Goal: Information Seeking & Learning: Find specific page/section

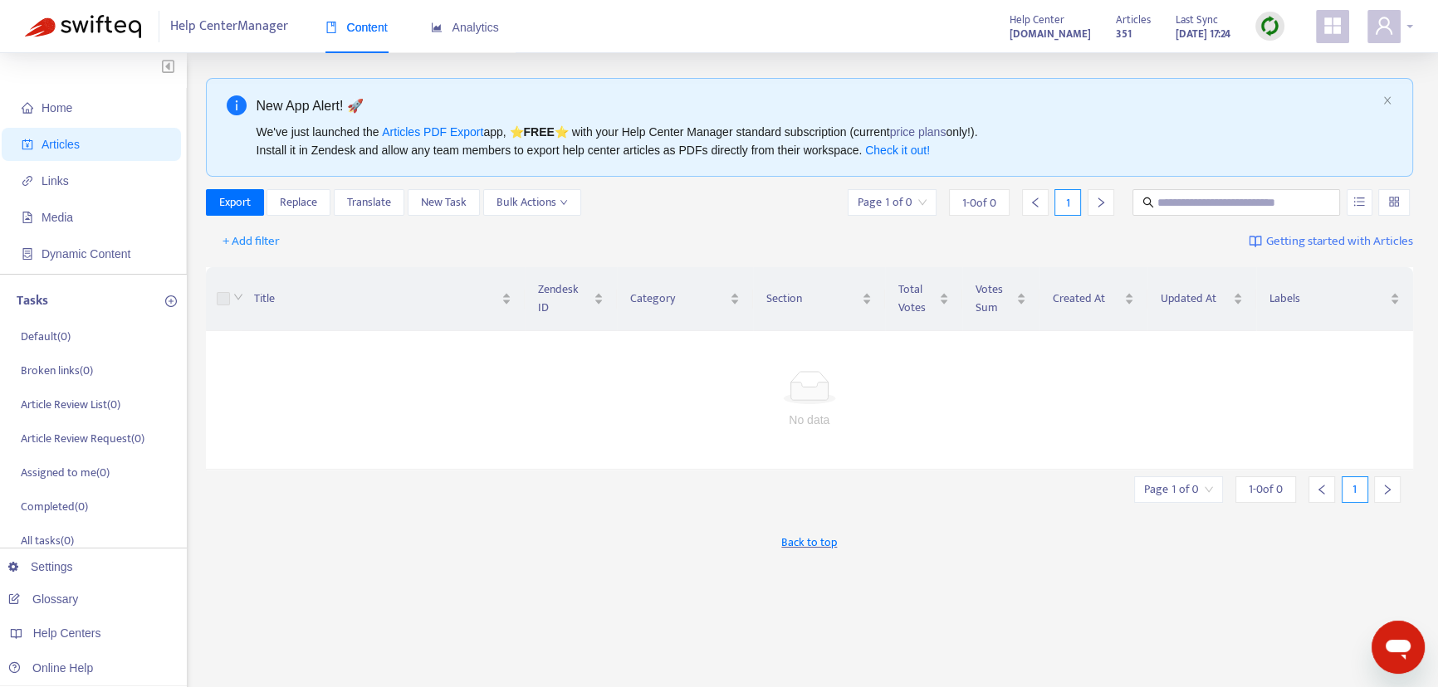
click at [1409, 31] on div at bounding box center [1390, 26] width 46 height 33
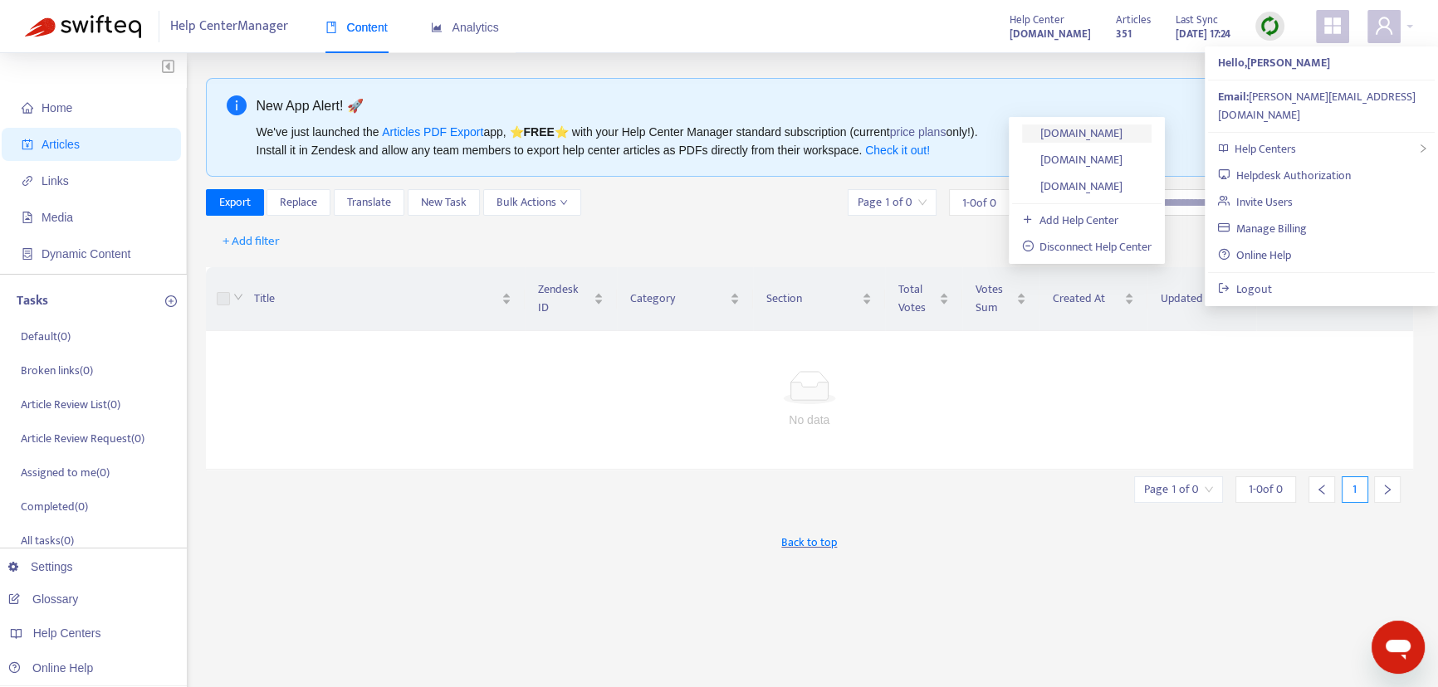
click at [1067, 131] on link "[DOMAIN_NAME]" at bounding box center [1072, 133] width 101 height 19
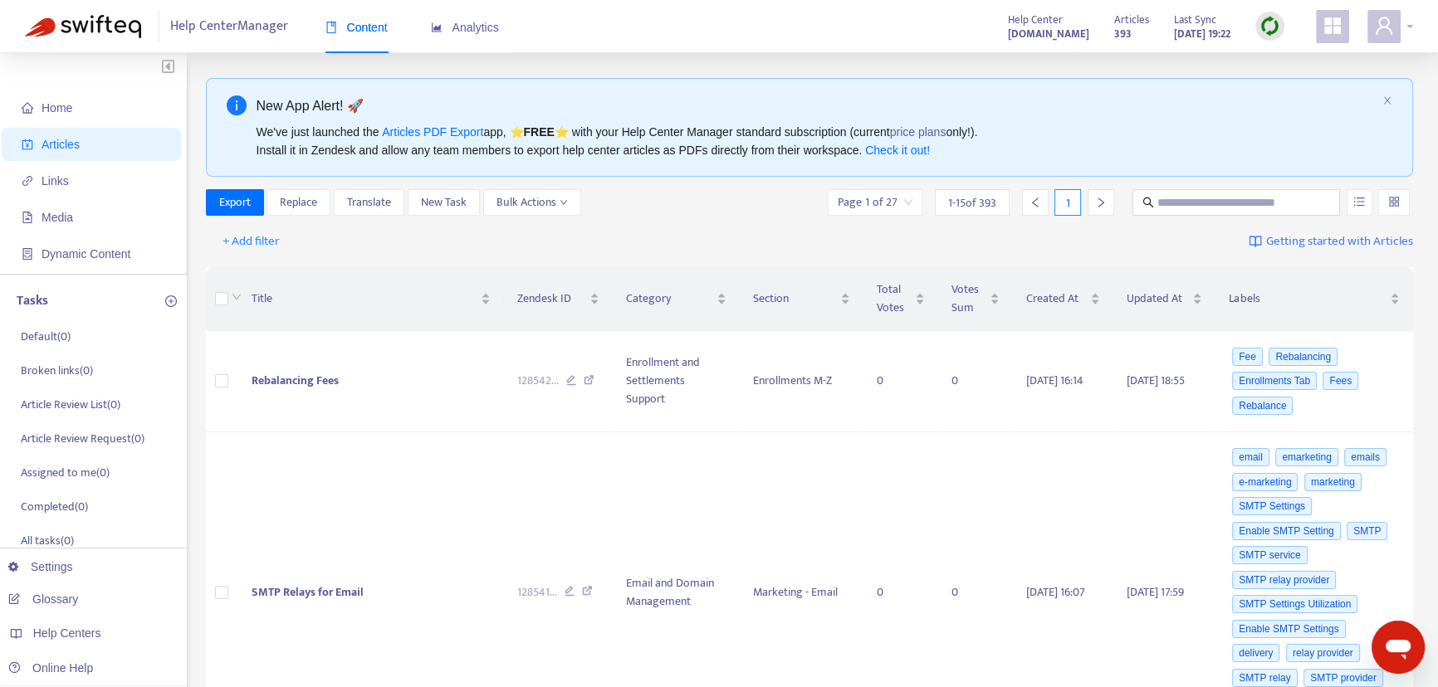
click at [1411, 29] on div at bounding box center [1390, 26] width 46 height 33
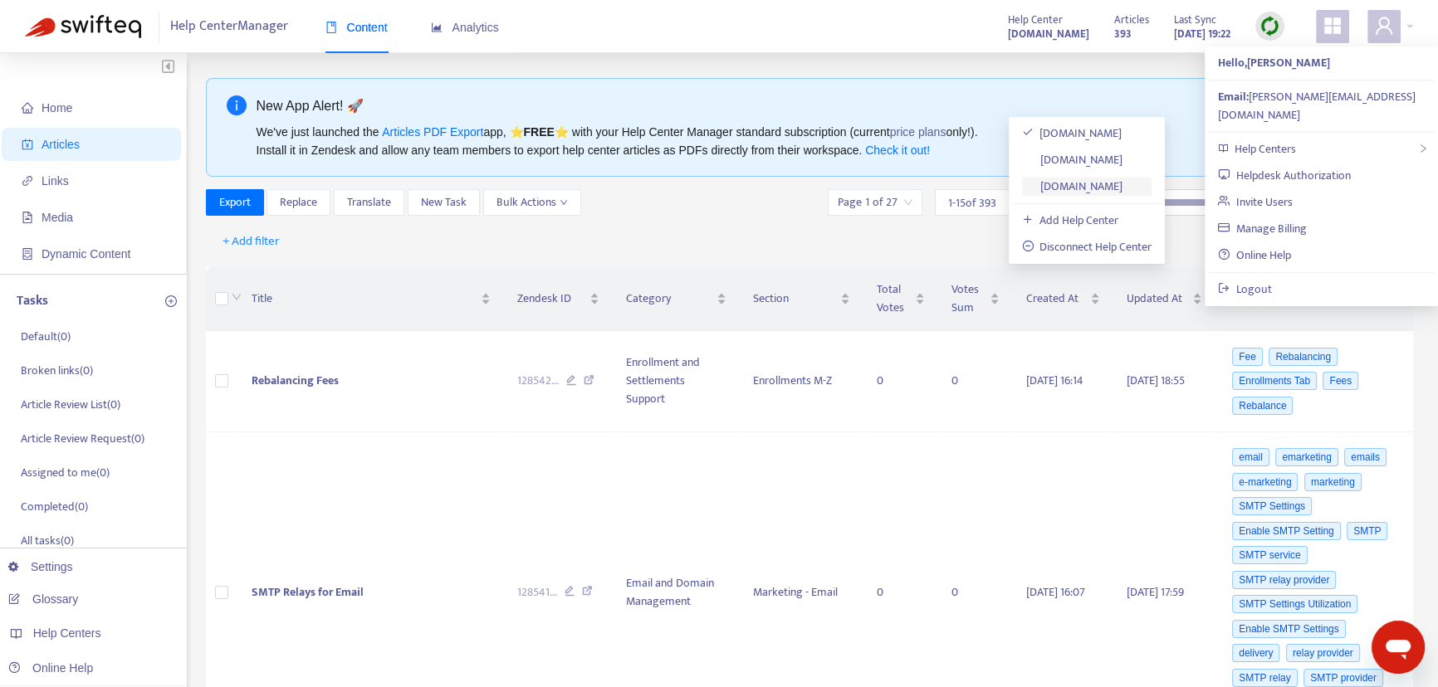
click at [1100, 184] on link "[DOMAIN_NAME]" at bounding box center [1072, 186] width 101 height 19
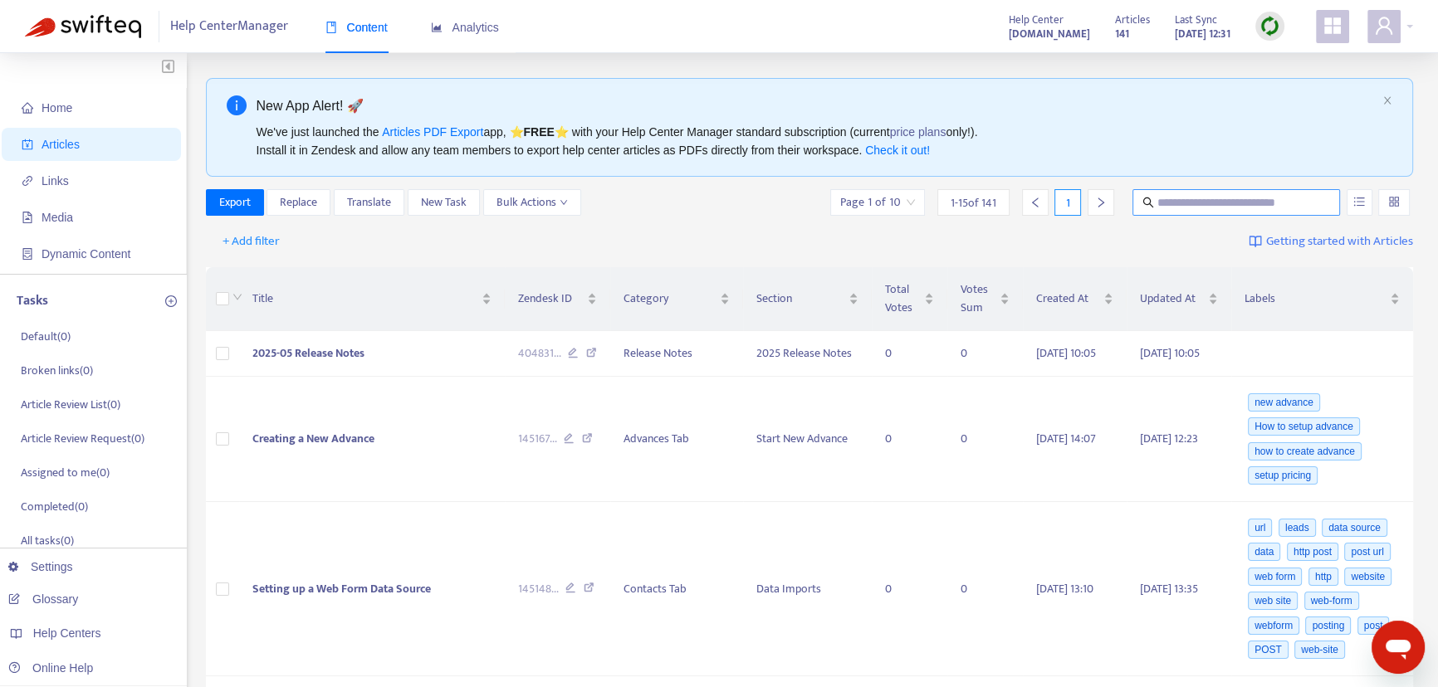
click at [1184, 200] on input "text" at bounding box center [1236, 202] width 159 height 18
type input "*******"
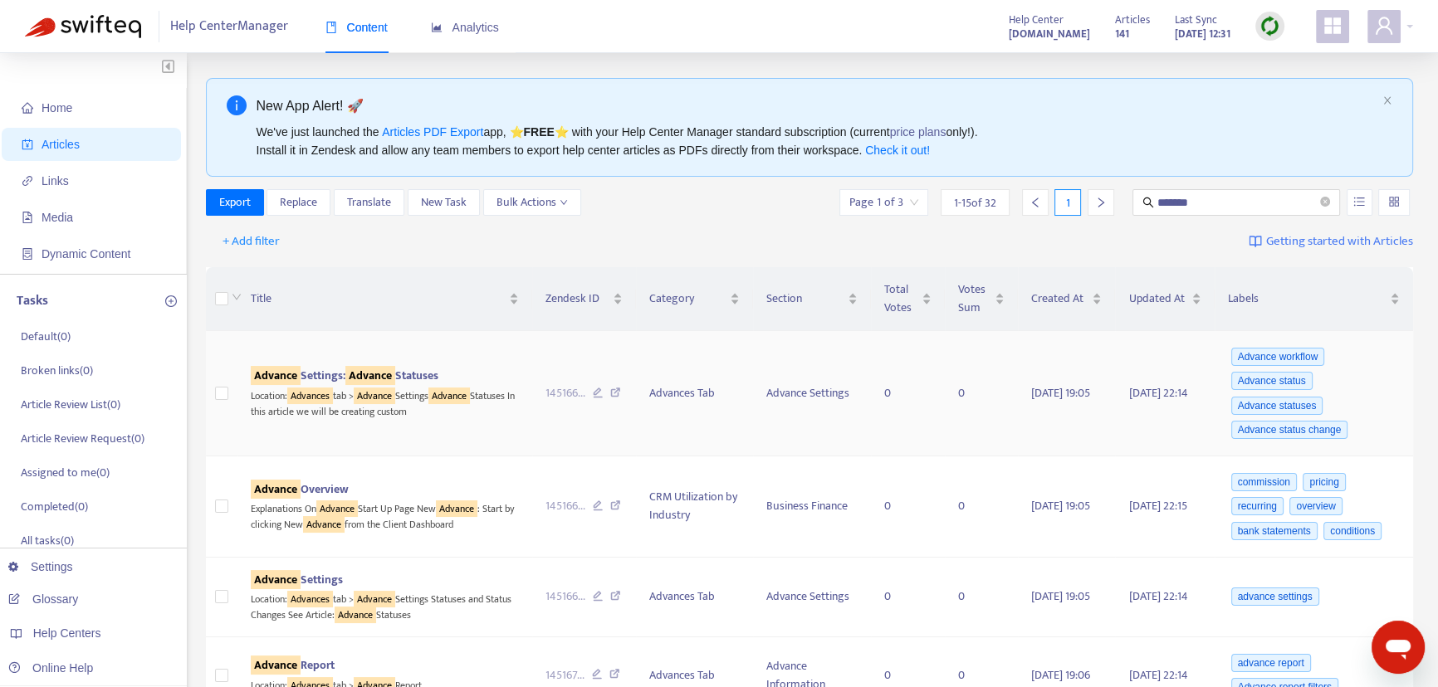
click at [362, 373] on sqkw "Advance" at bounding box center [370, 375] width 50 height 19
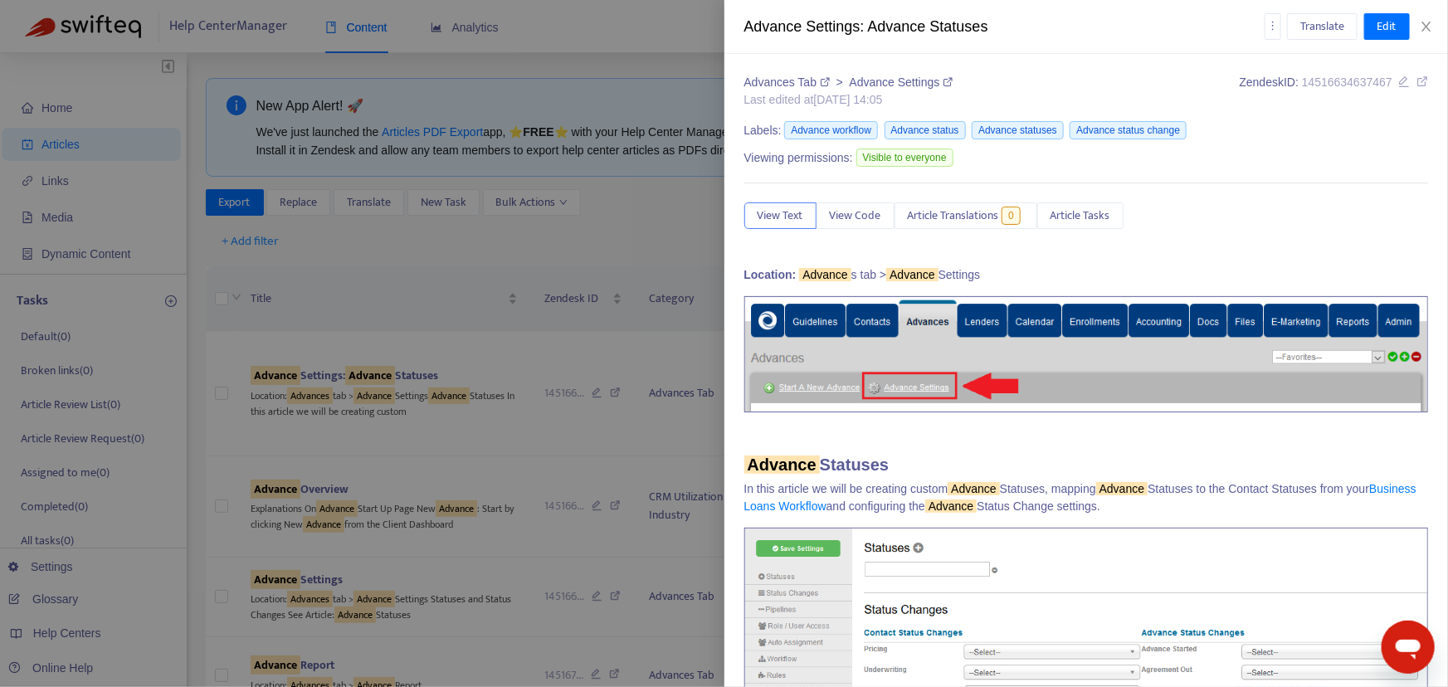
click at [894, 79] on link "Advance Settings" at bounding box center [902, 82] width 104 height 13
click at [1428, 26] on icon "close" at bounding box center [1426, 26] width 13 height 13
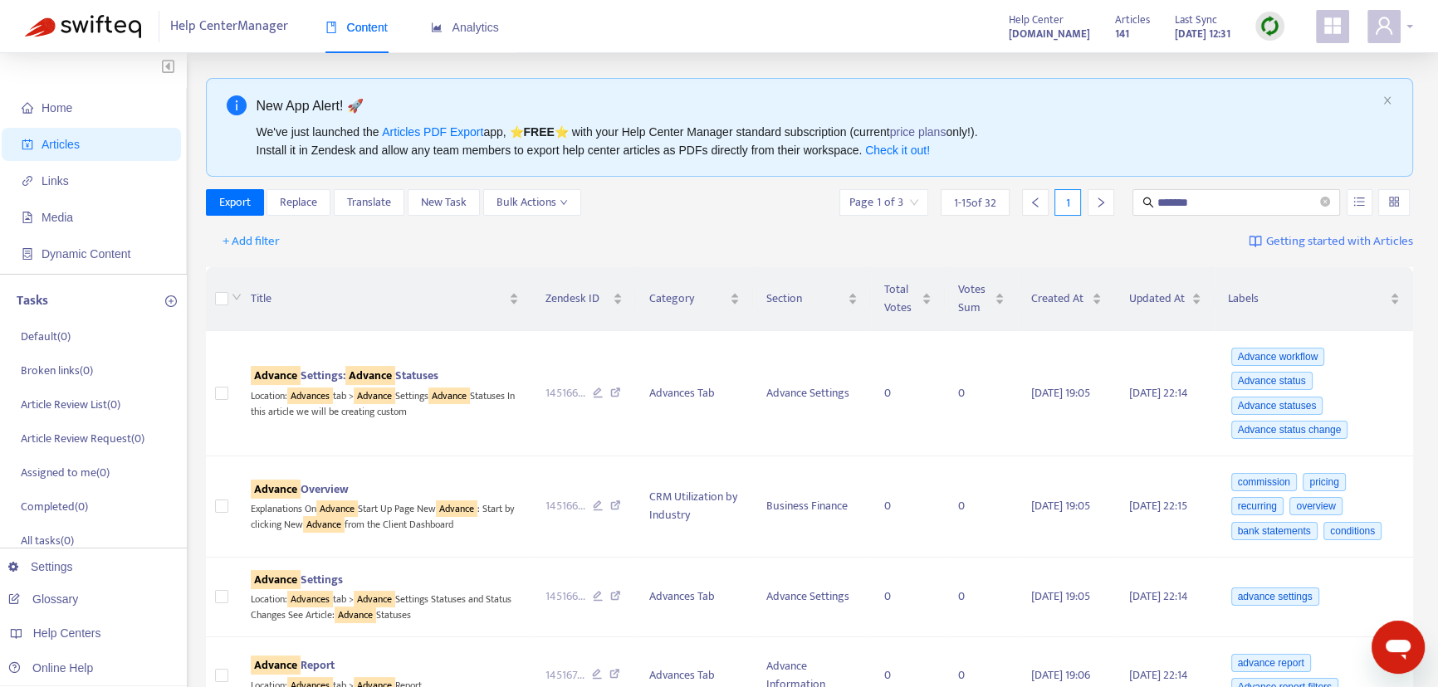
click at [1408, 25] on div at bounding box center [1390, 26] width 46 height 33
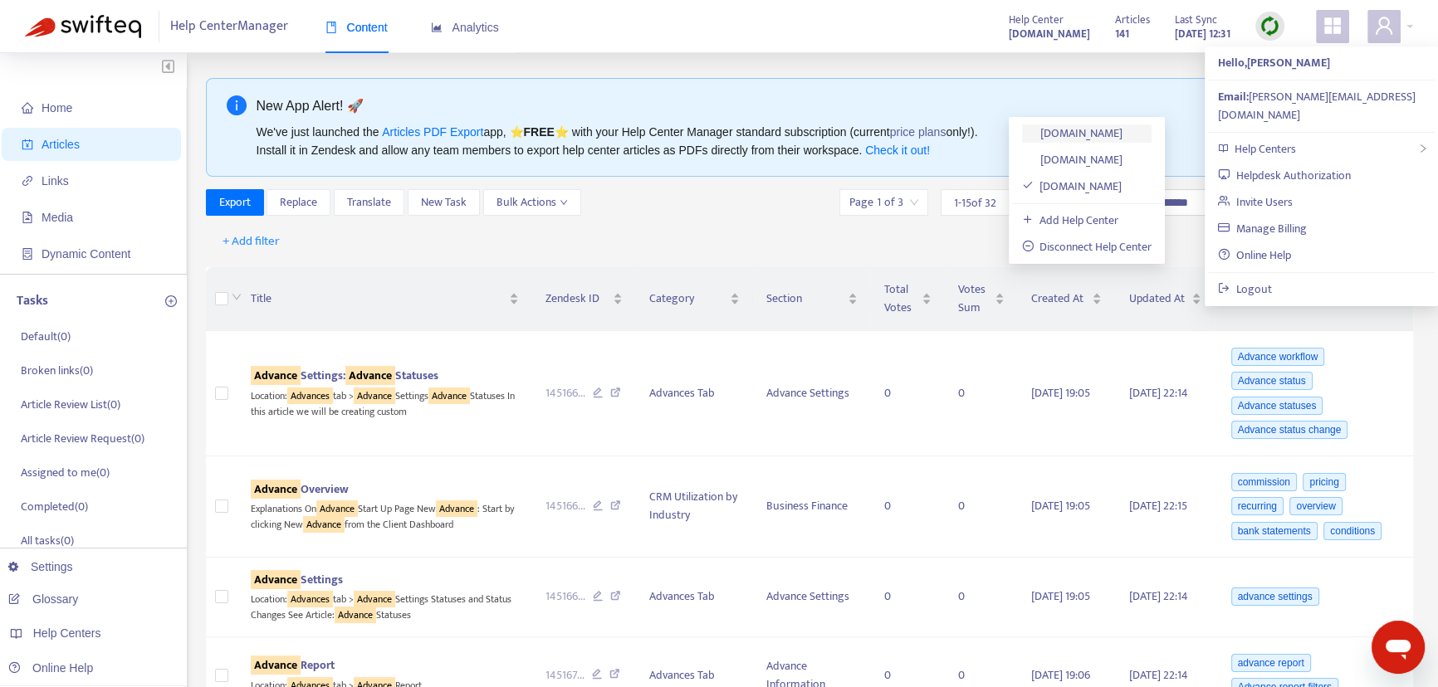
click at [1098, 133] on link "[DOMAIN_NAME]" at bounding box center [1072, 133] width 101 height 19
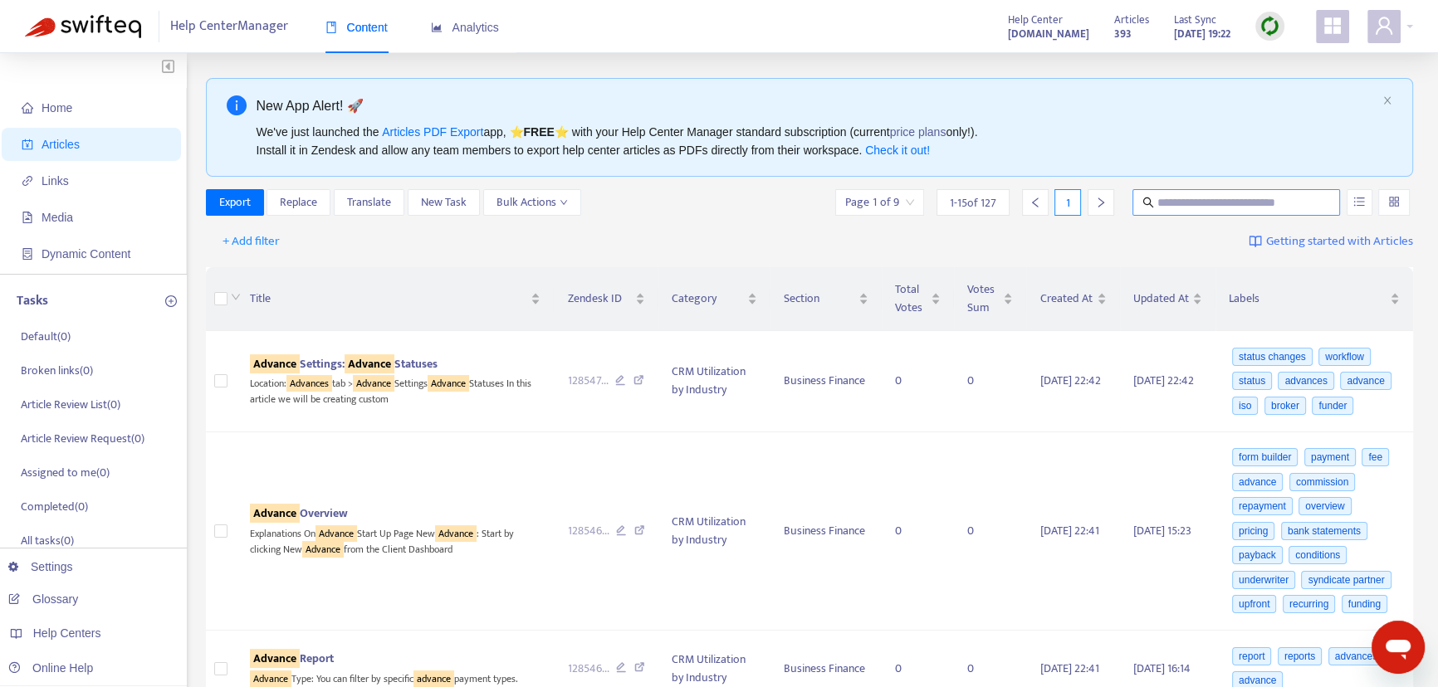
click at [1192, 206] on input "text" at bounding box center [1236, 202] width 159 height 18
click at [1101, 205] on icon "right" at bounding box center [1101, 203] width 12 height 12
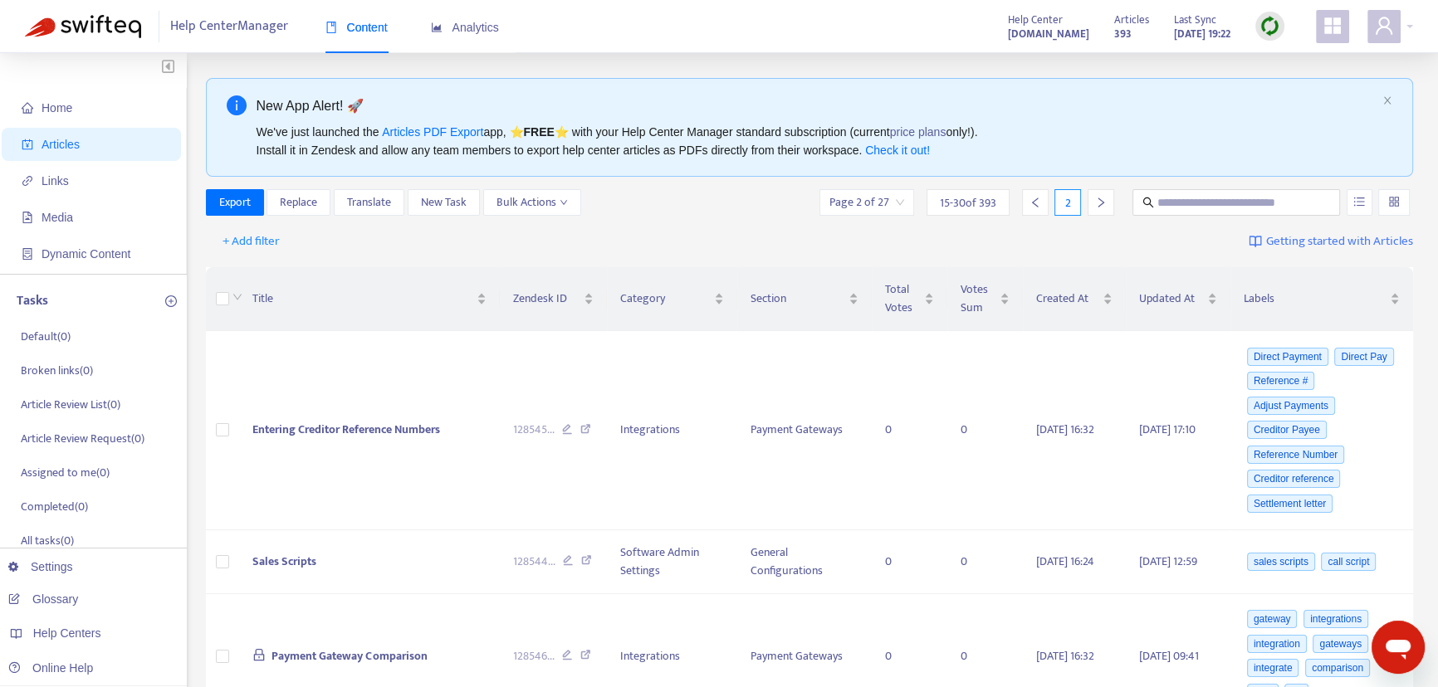
click at [1037, 203] on icon "left" at bounding box center [1035, 203] width 12 height 12
